Goal: Information Seeking & Learning: Learn about a topic

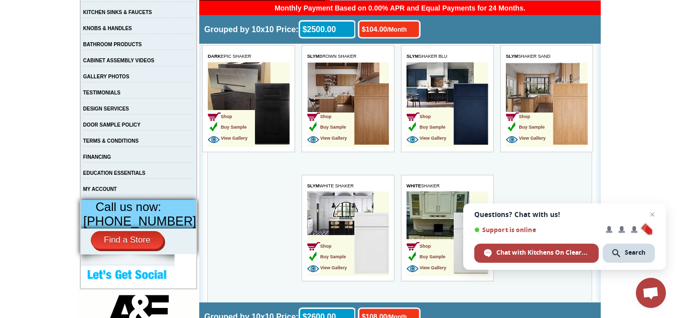
scroll to position [251, 0]
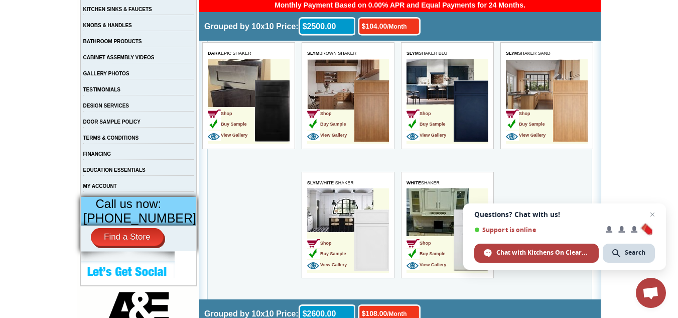
click at [532, 79] on td "Shop Buy Sample View Gallery" at bounding box center [547, 101] width 82 height 84
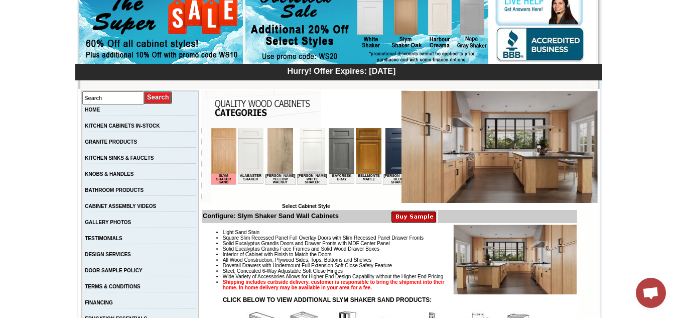
scroll to position [150, 0]
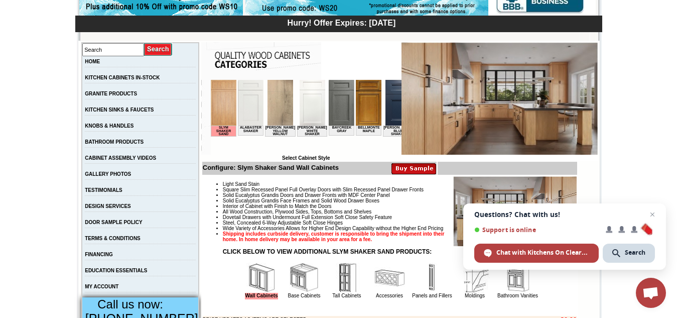
click at [471, 128] on img at bounding box center [499, 98] width 197 height 112
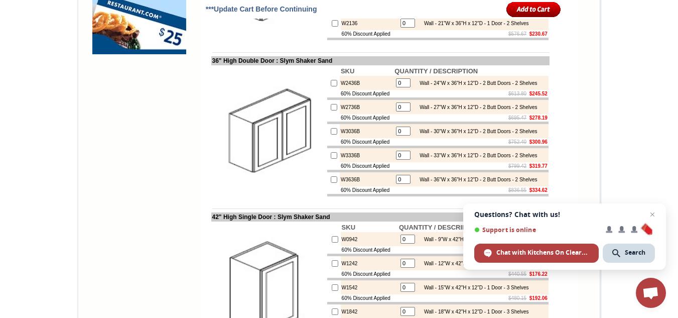
scroll to position [1003, 0]
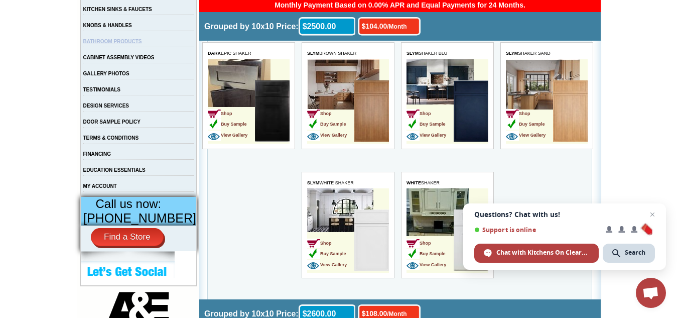
click at [111, 44] on link "BATHROOM PRODUCTS" at bounding box center [112, 42] width 59 height 6
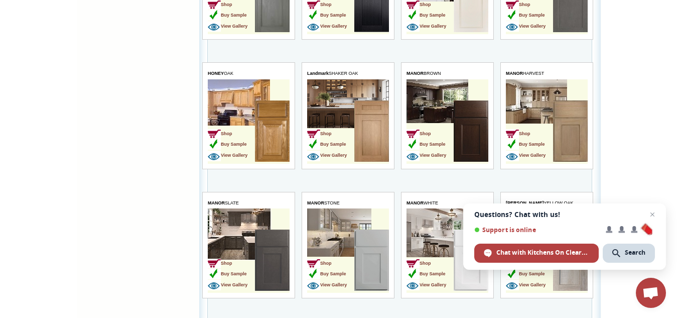
scroll to position [1204, 0]
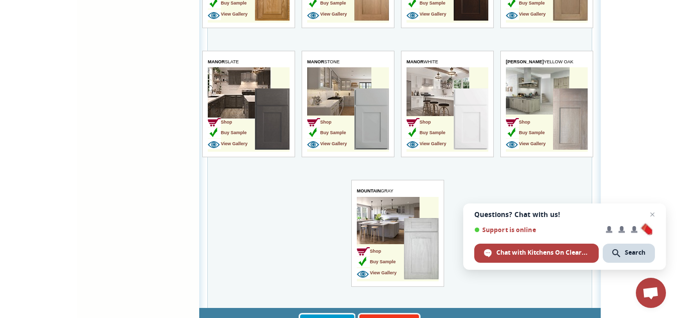
click at [369, 114] on img at bounding box center [371, 118] width 35 height 61
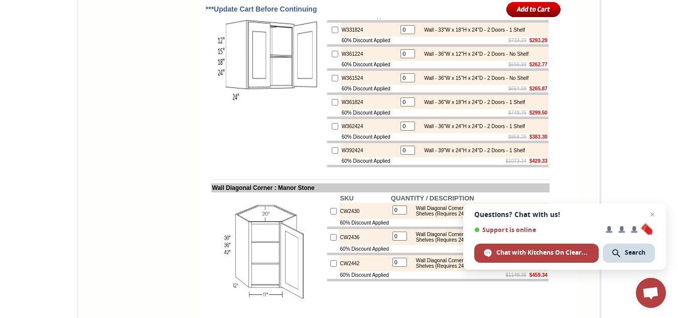
scroll to position [2508, 0]
